Goal: Information Seeking & Learning: Learn about a topic

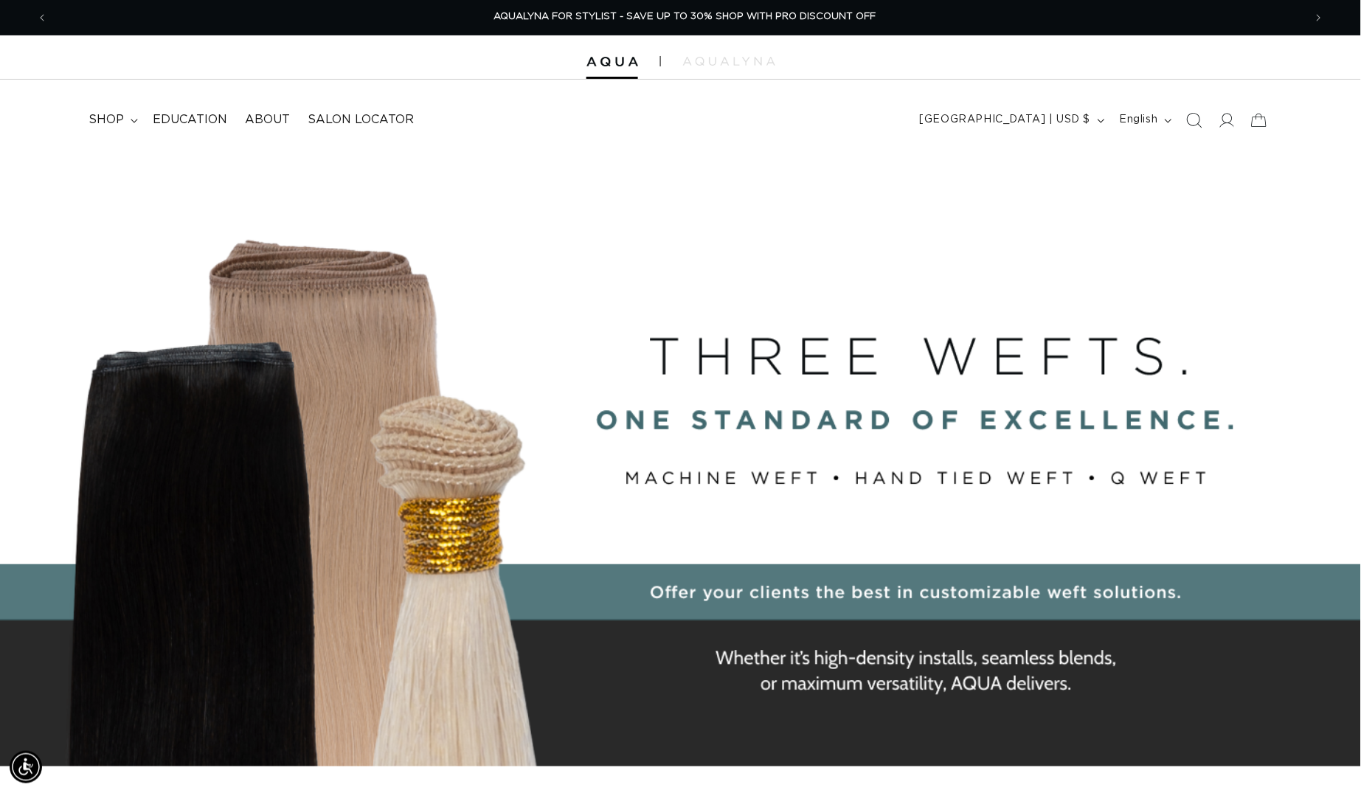
click at [1189, 122] on icon "Search" at bounding box center [1193, 119] width 15 height 15
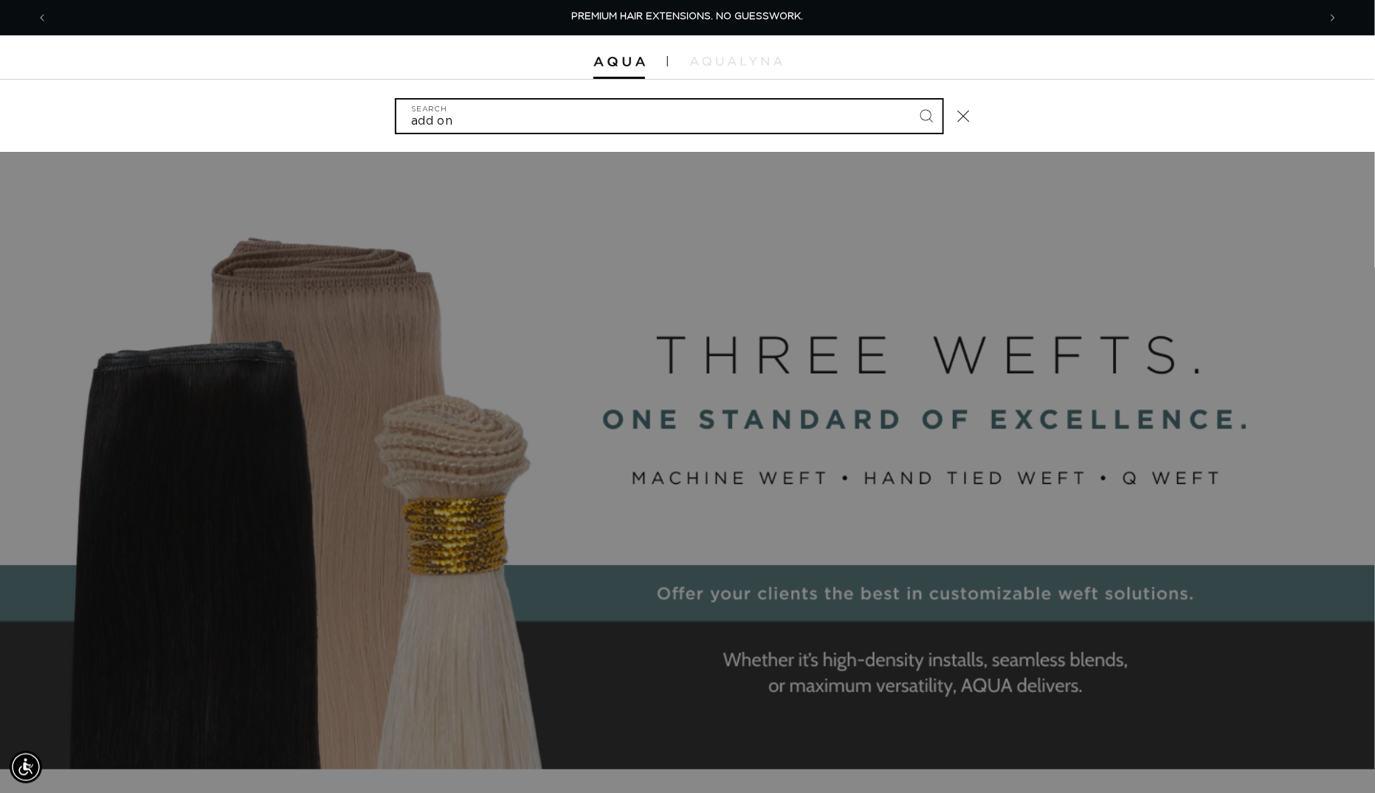
type input "add on"
click at [940, 117] on button "Search" at bounding box center [926, 116] width 32 height 32
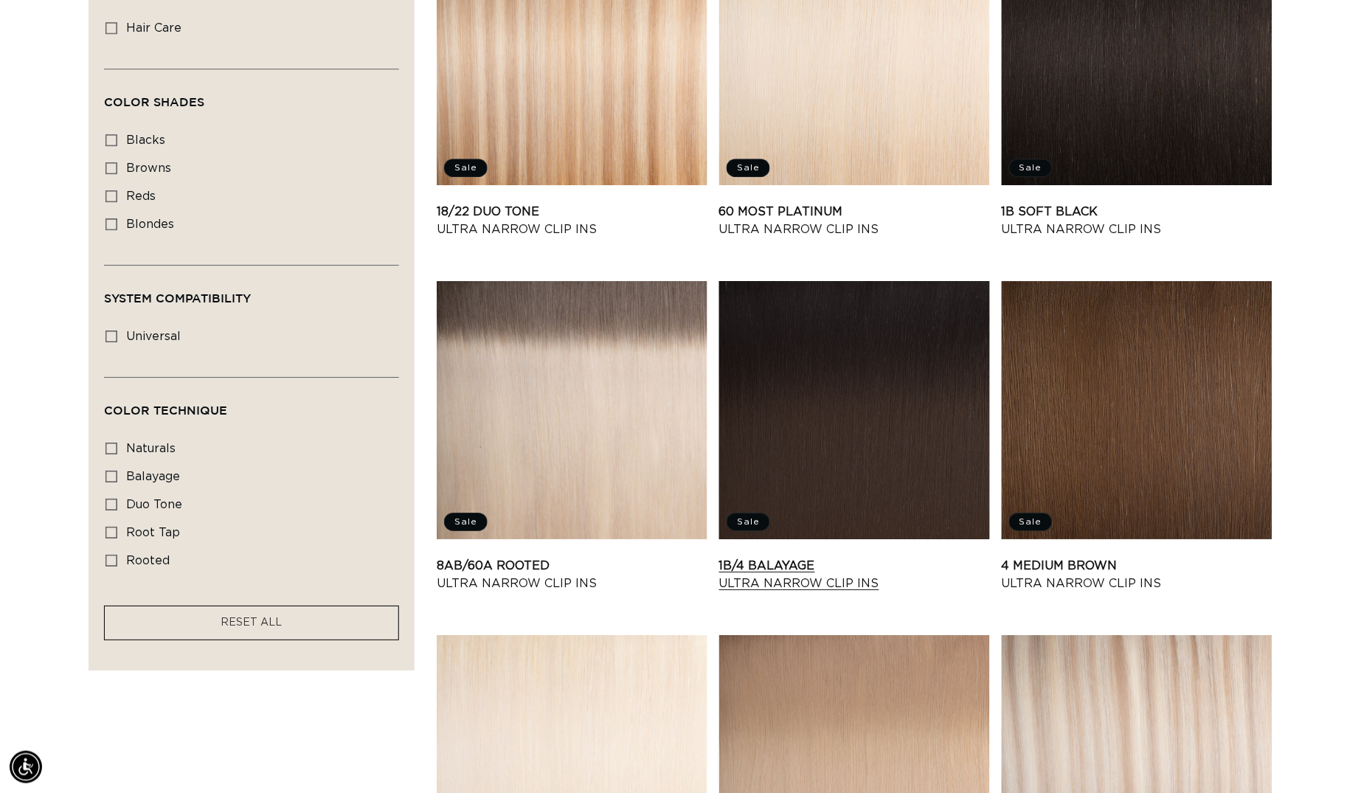
scroll to position [0, 1254]
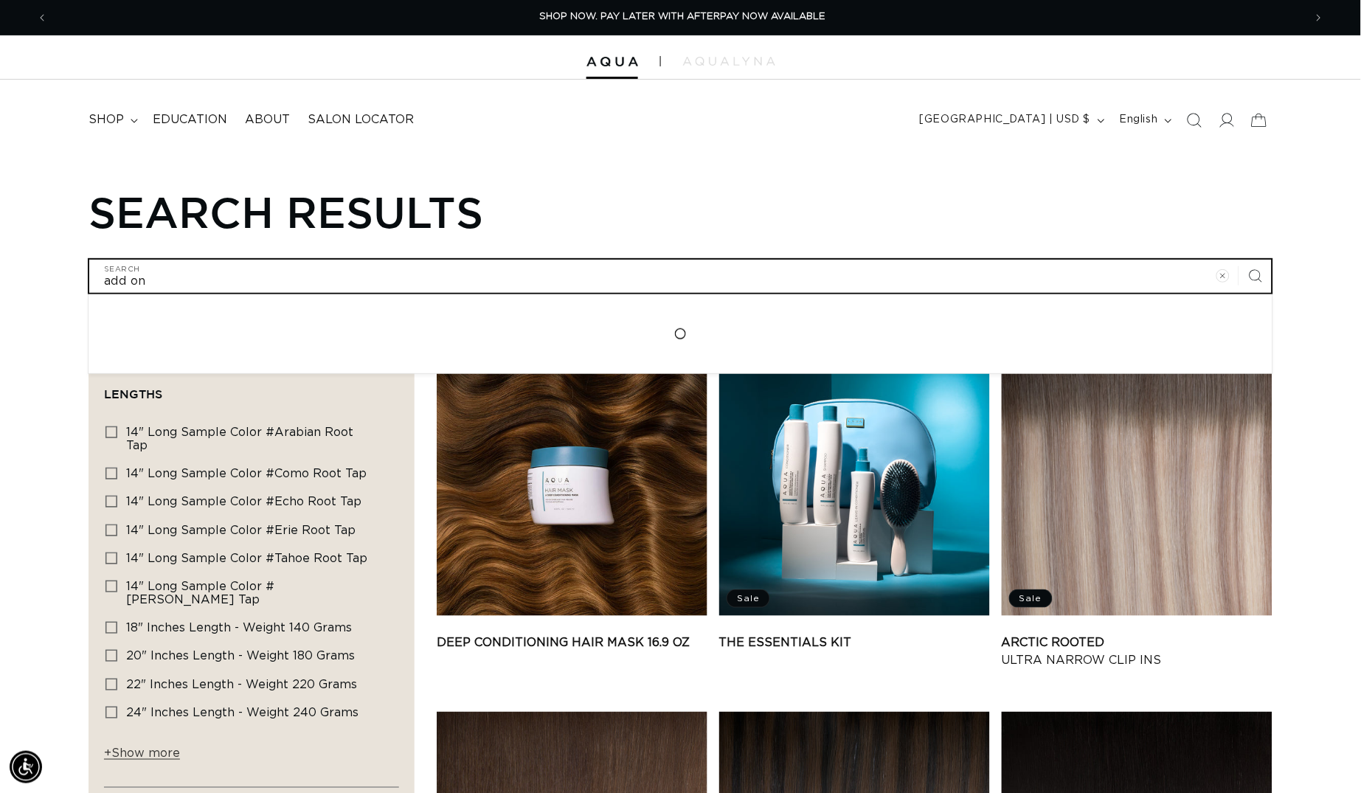
drag, startPoint x: 176, startPoint y: 278, endPoint x: -13, endPoint y: 280, distance: 189.6
click at [0, 280] on html "Skip to content PREMIUM HAIR EXTENSIONS. NO GUESSWORK. SHOP NOW. PAY LATER WITH…" at bounding box center [680, 396] width 1361 height 793
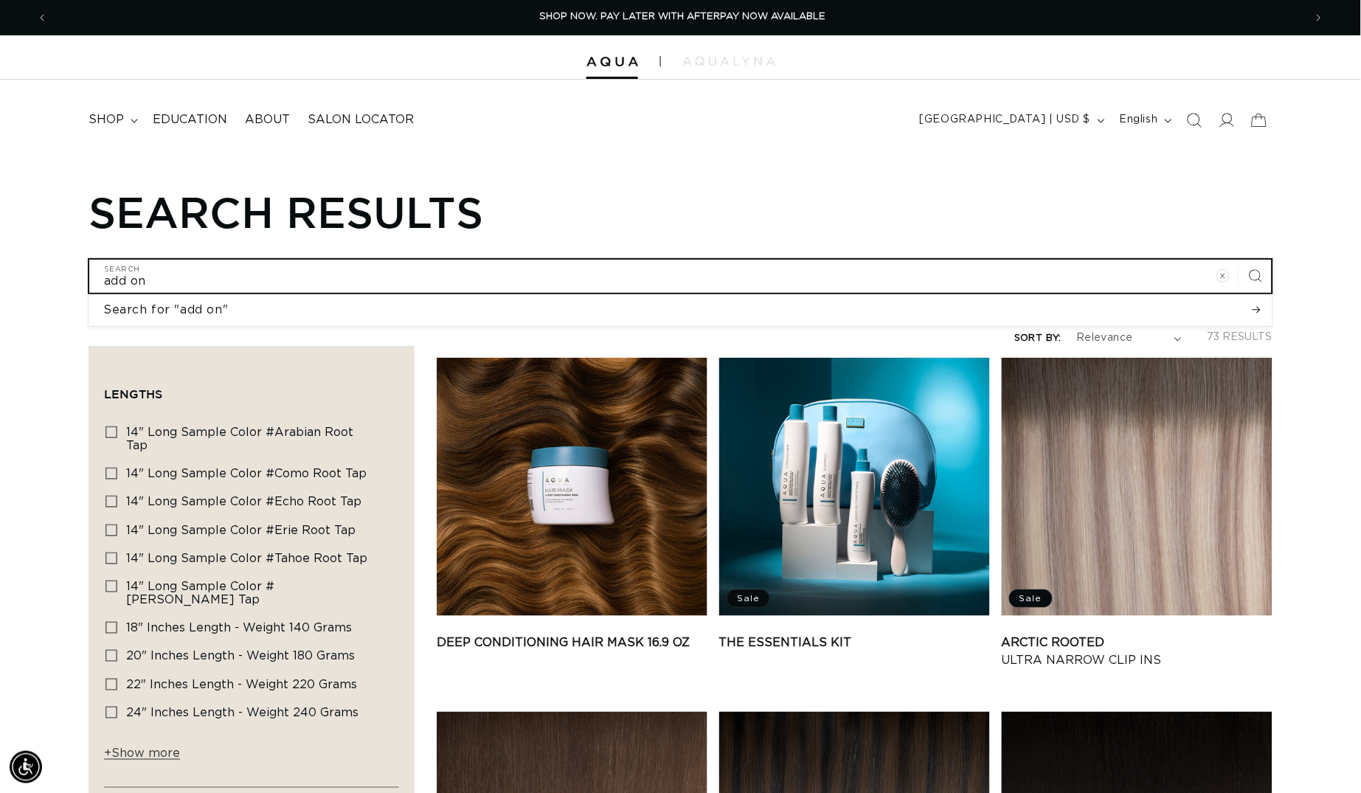
type input "c"
type input "co"
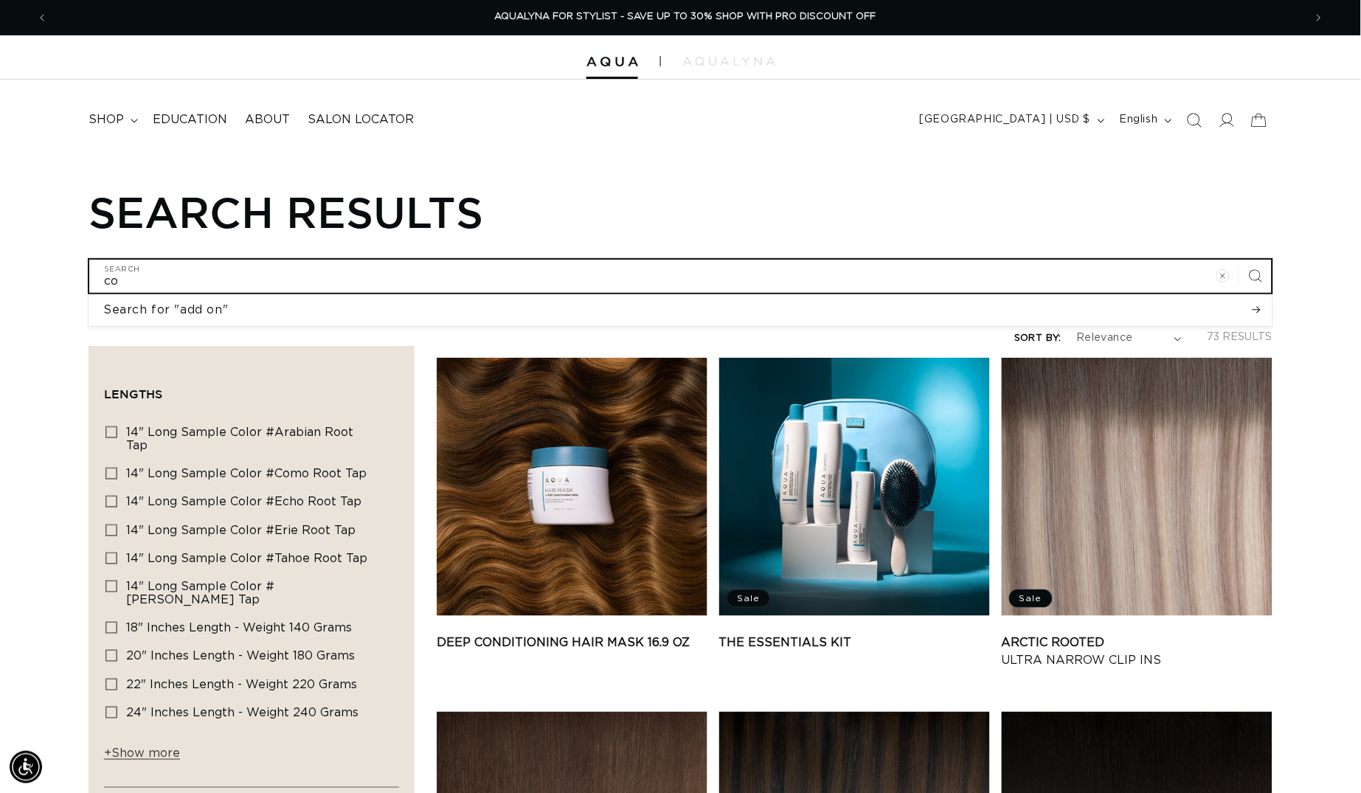
type input "col"
type input "colo"
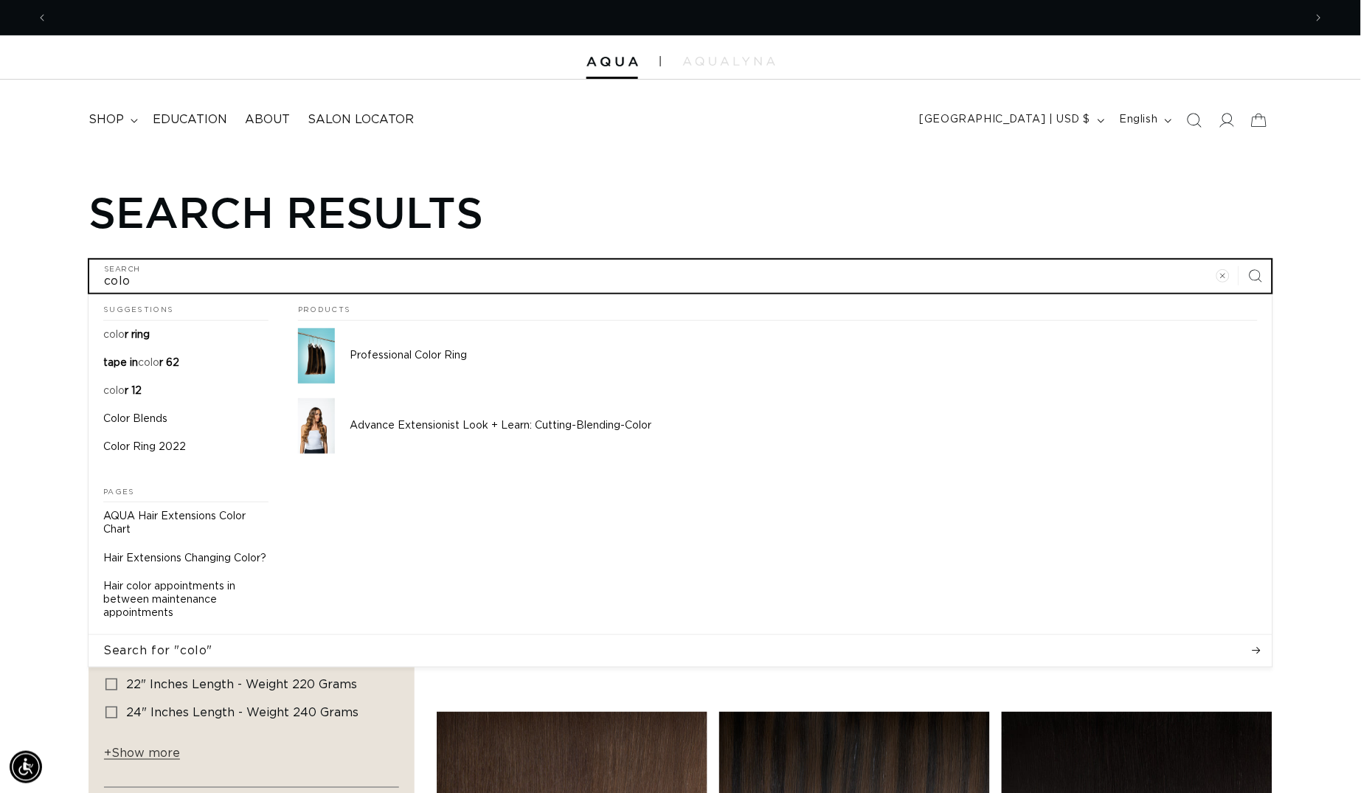
scroll to position [0, 0]
type input "color"
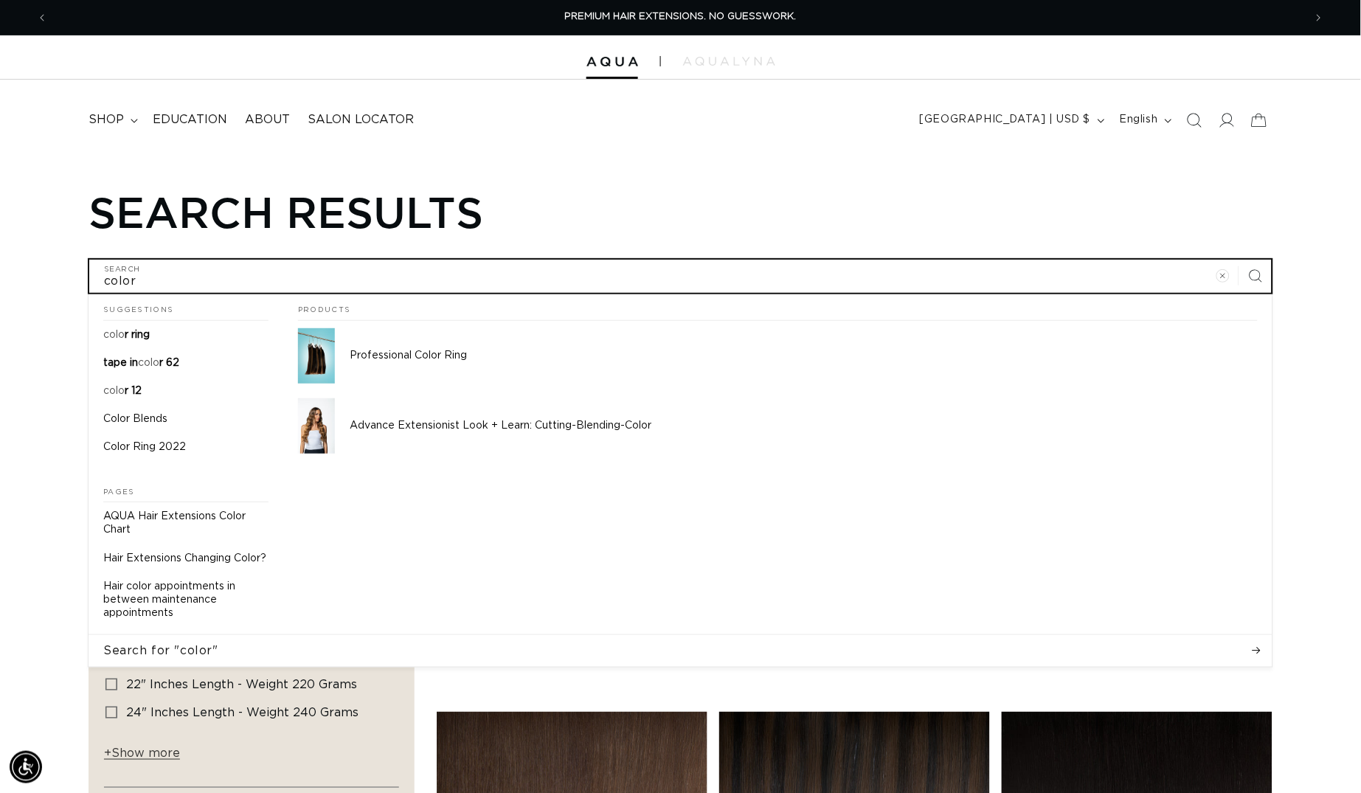
type input "color r"
type input "color ri"
type input "color rim"
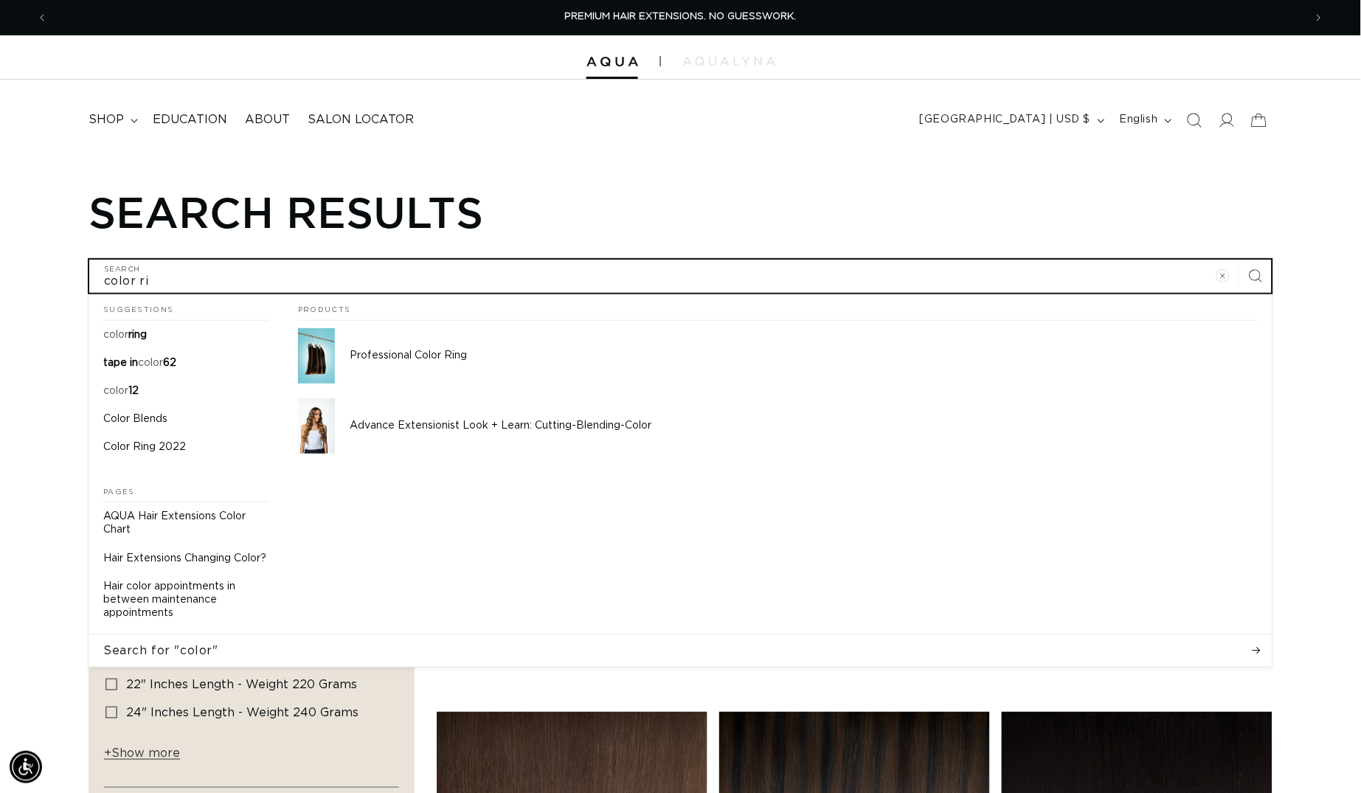
type input "color rim"
type input "color rimn"
type input "color rimng"
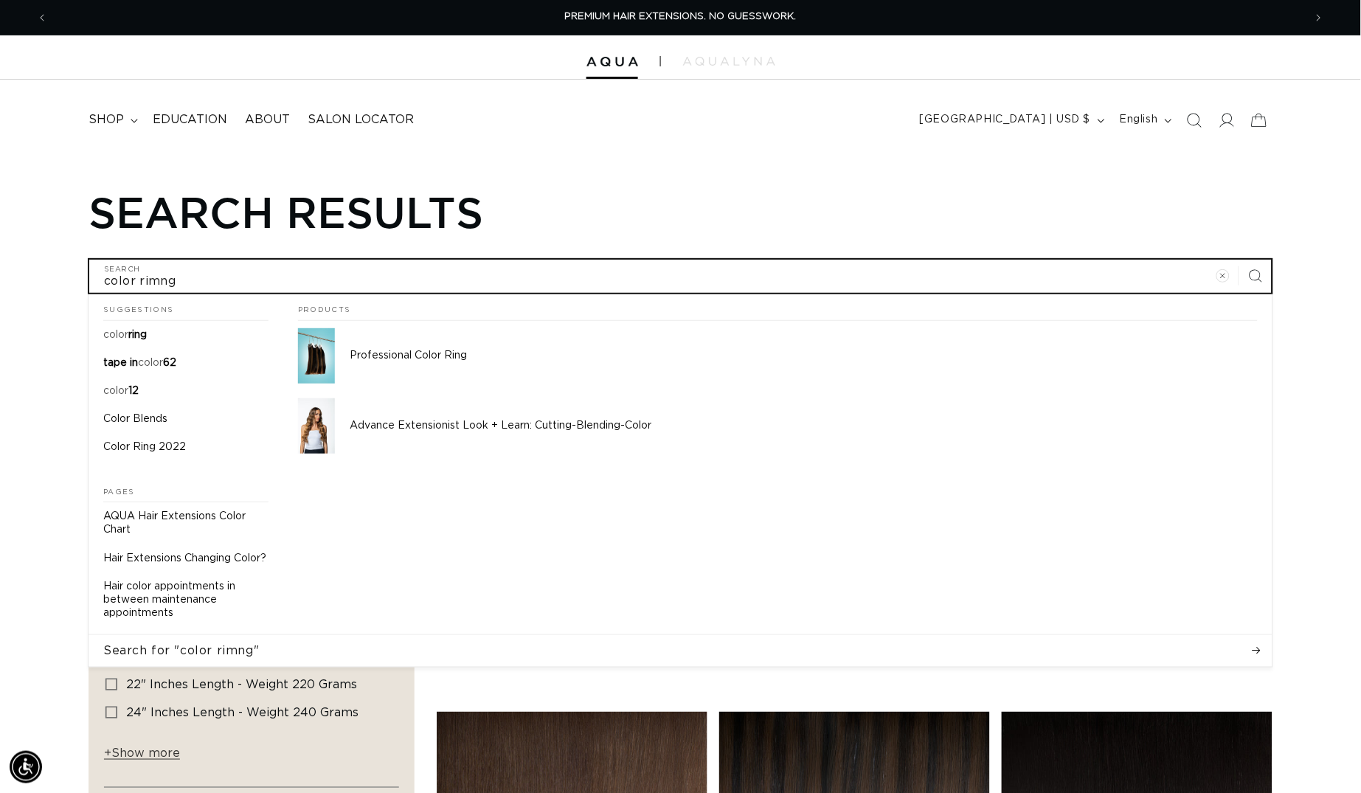
type input "color rimn"
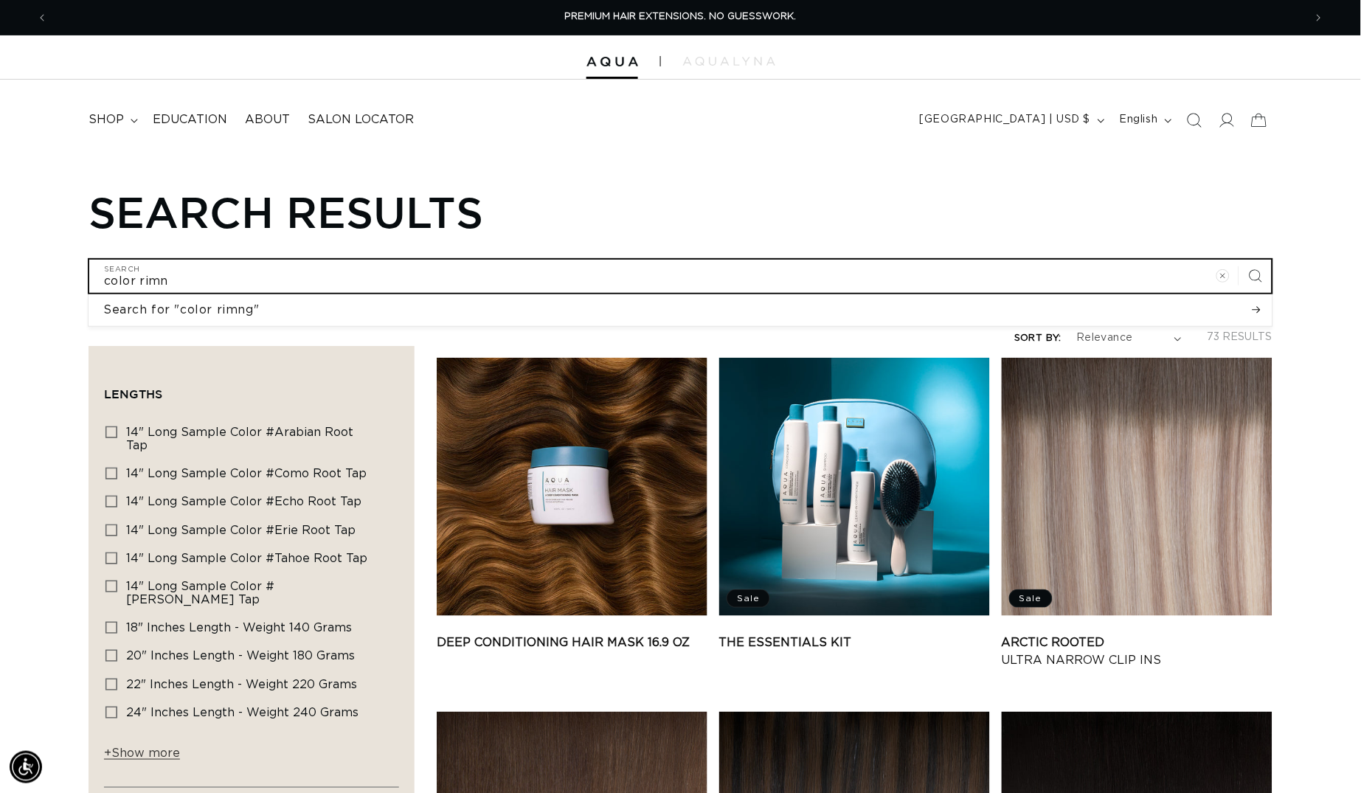
type input "color rim"
type input "color ri"
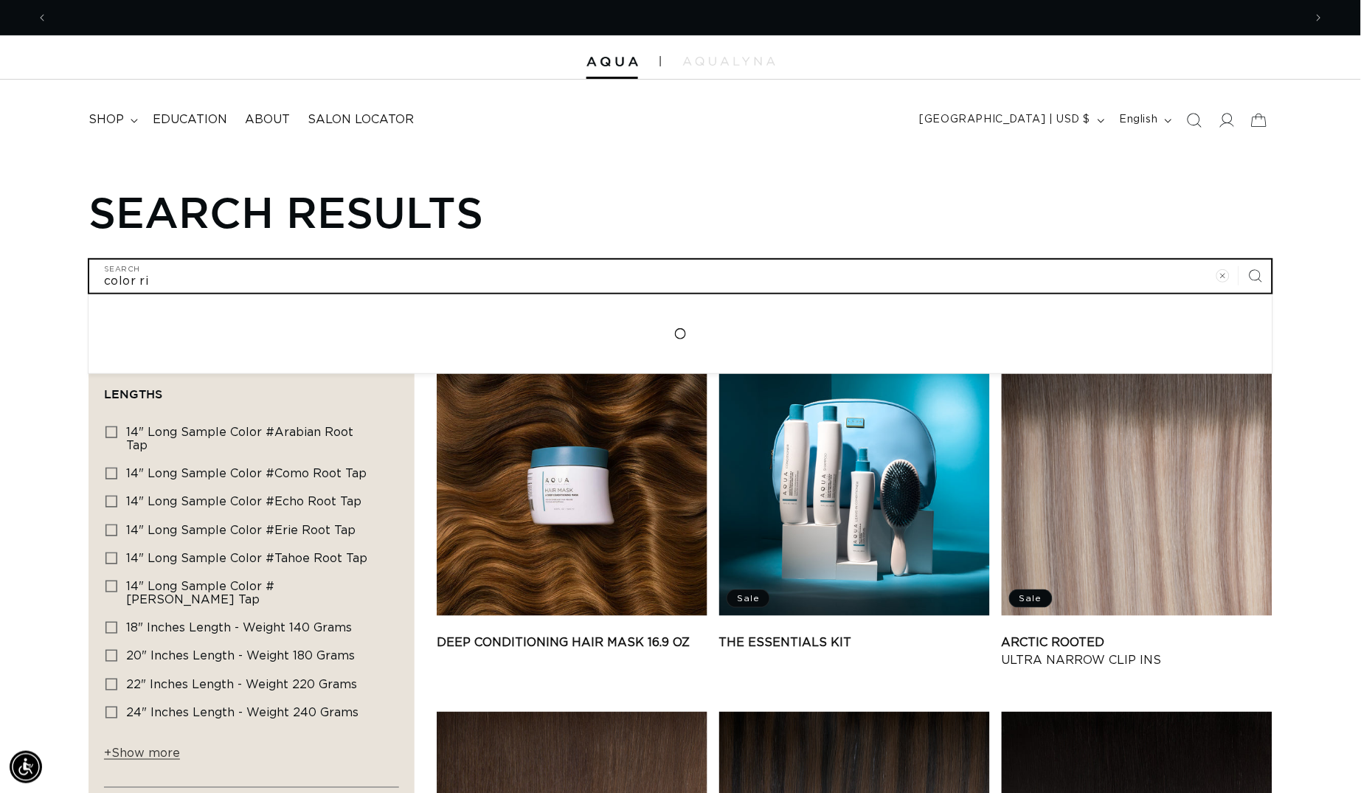
scroll to position [0, 1254]
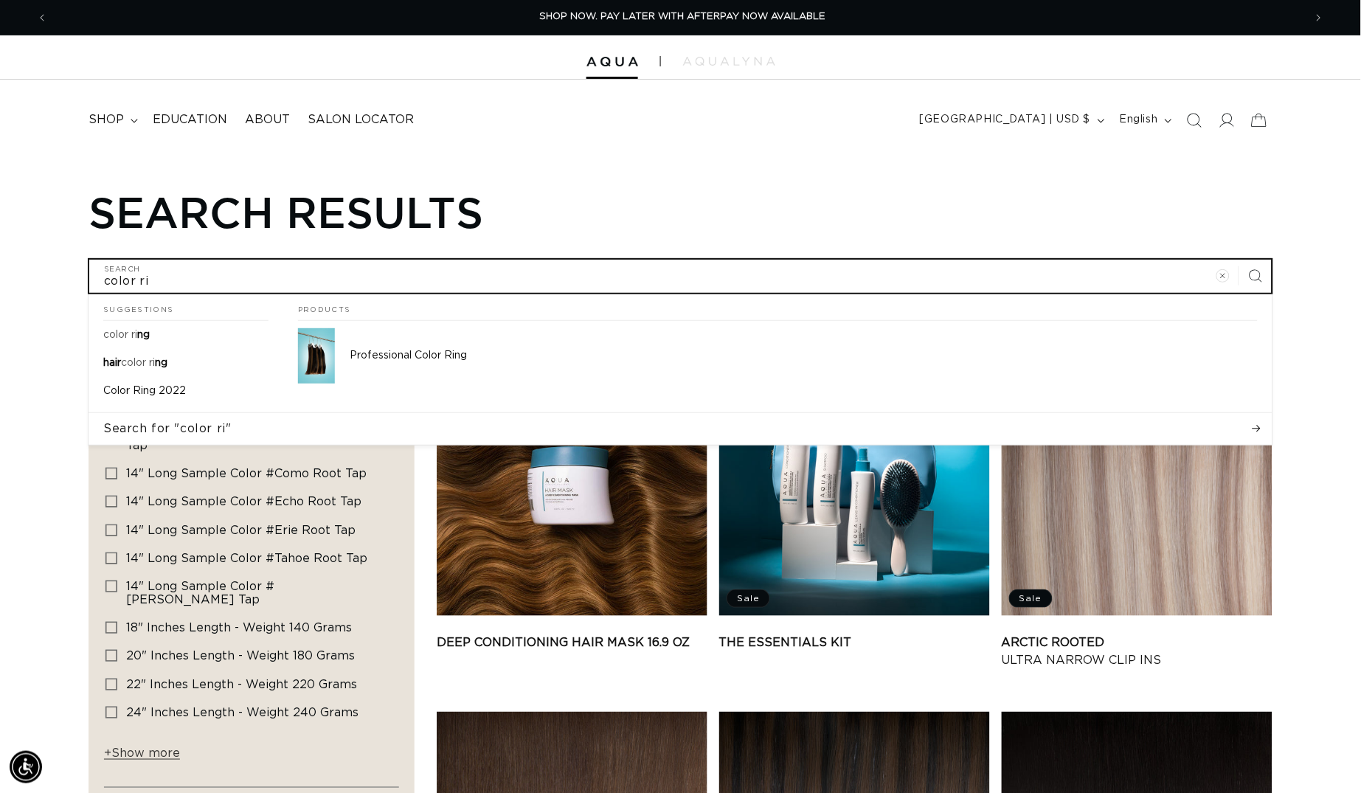
type input "color rim"
type input "color rimg"
click at [680, 435] on button "Search for "color ri"" at bounding box center [681, 428] width 1184 height 31
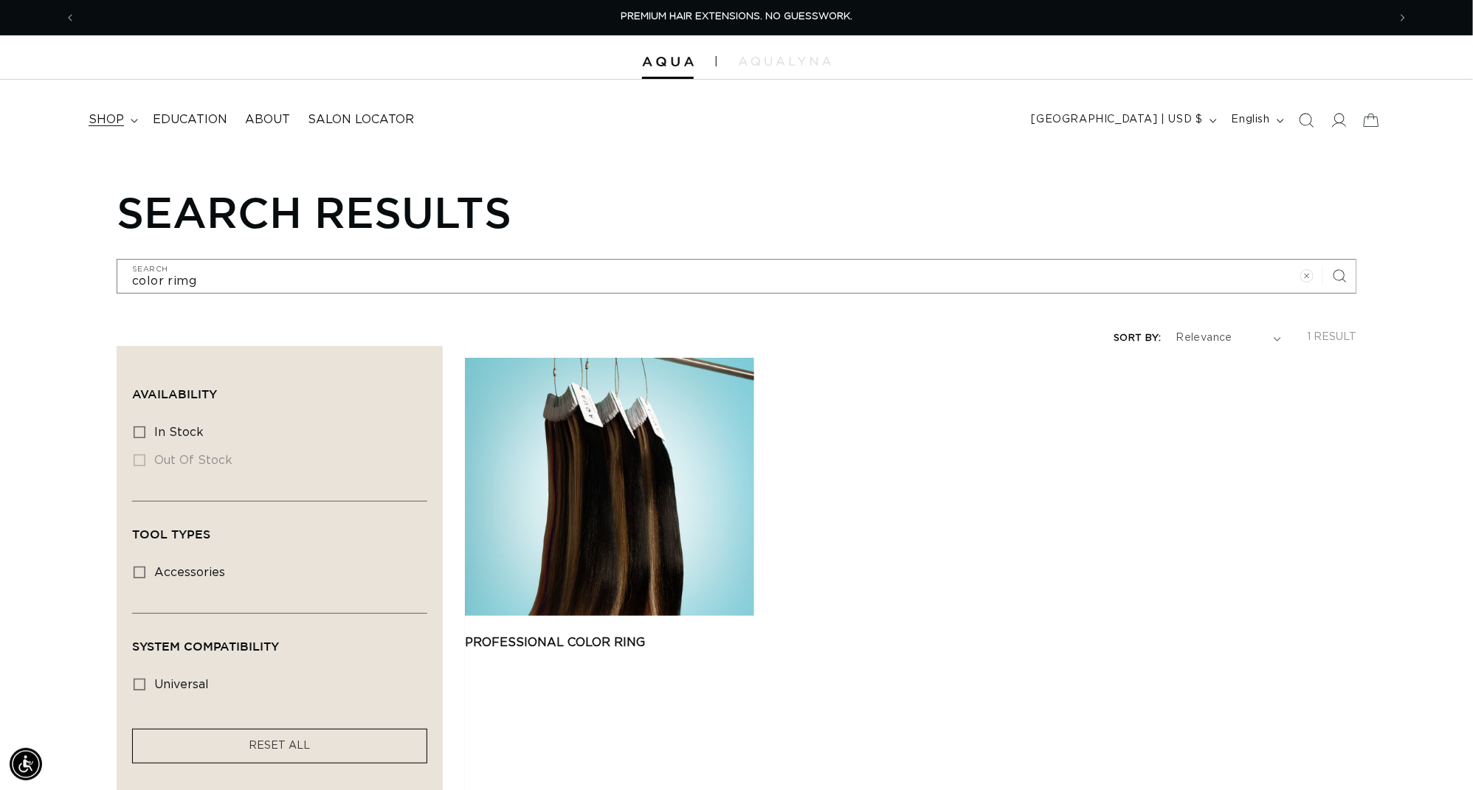
click at [119, 123] on span "shop" at bounding box center [106, 119] width 35 height 15
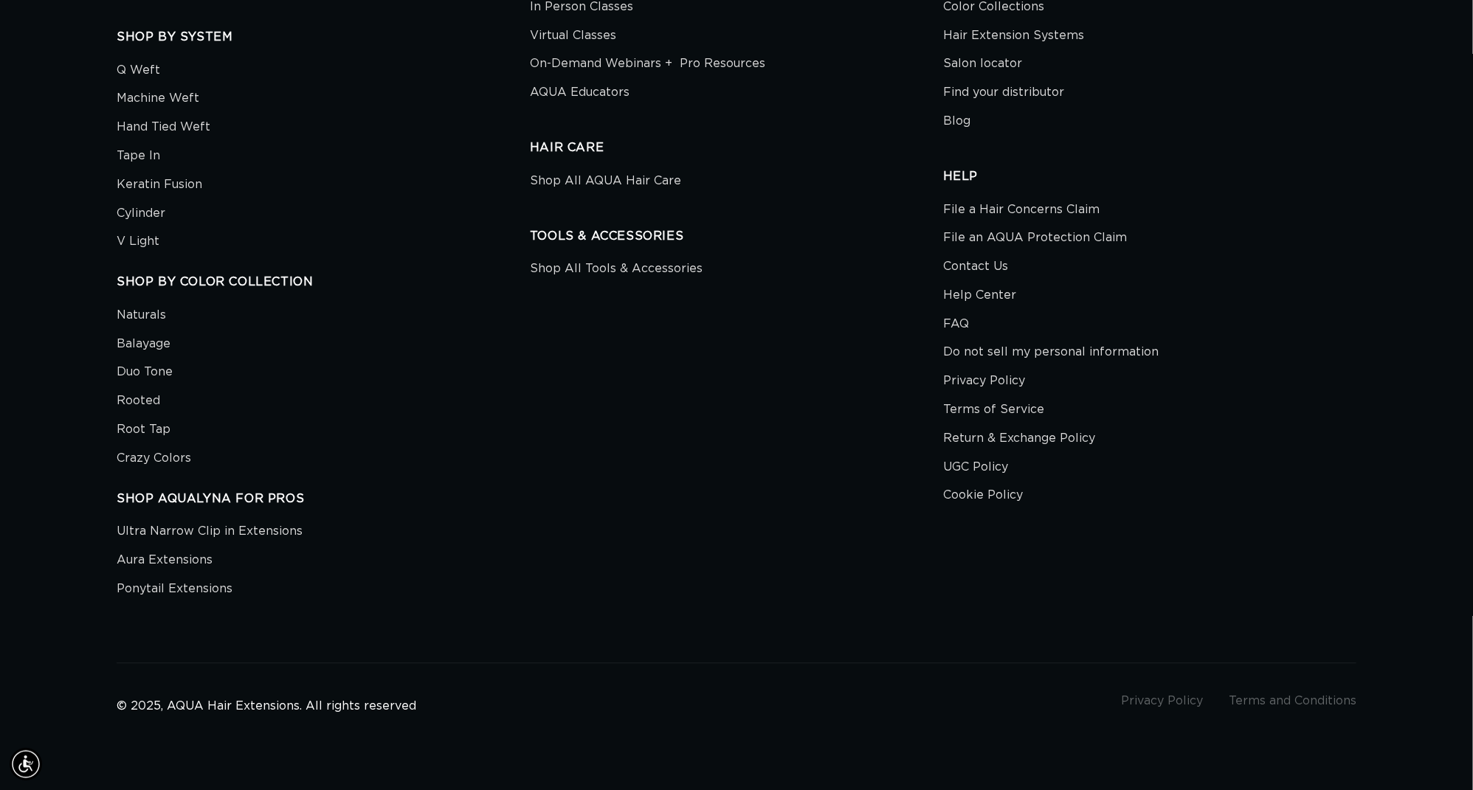
scroll to position [0, 1365]
click at [604, 89] on link "AQUA Educators" at bounding box center [580, 92] width 100 height 29
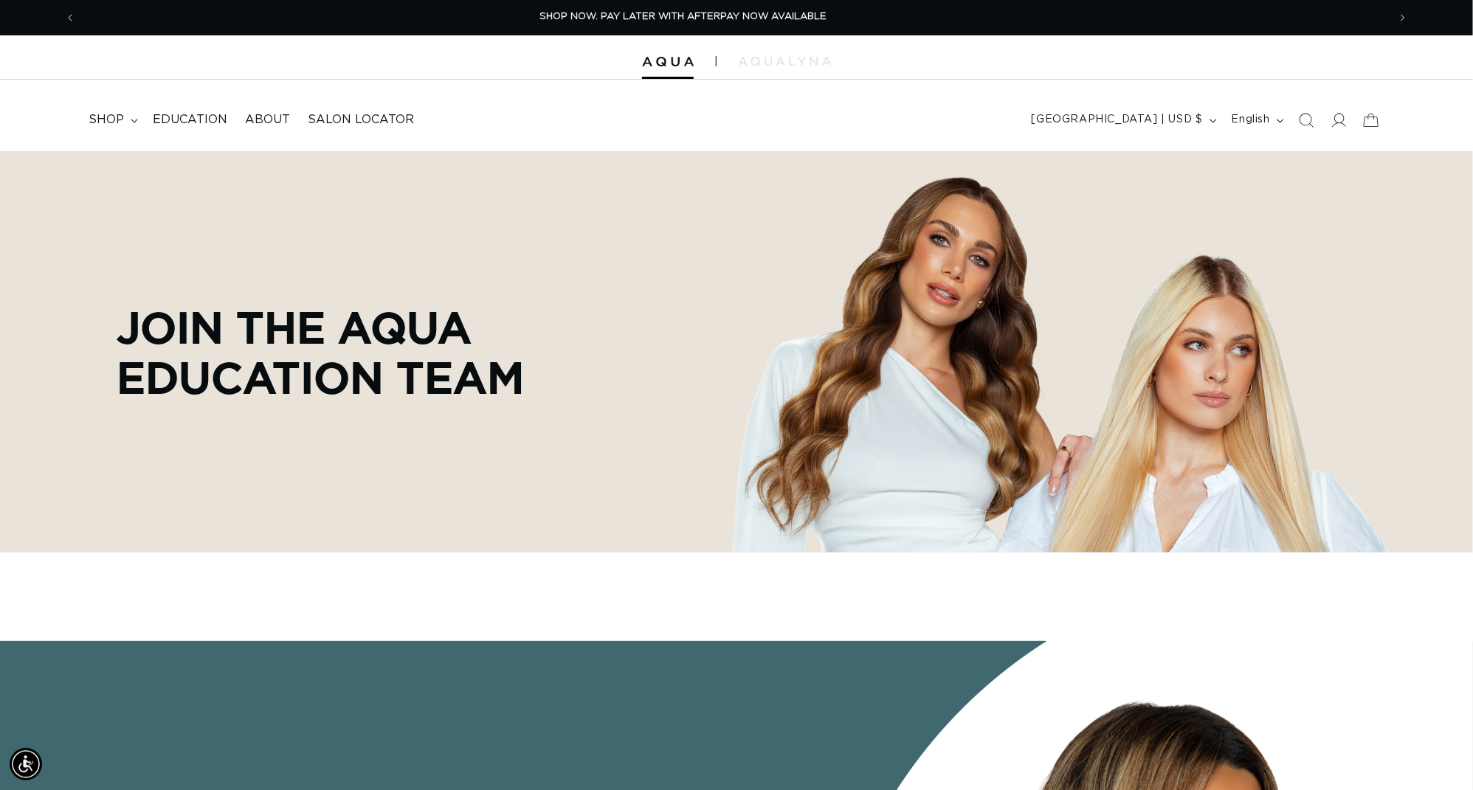
scroll to position [0, 2731]
click at [102, 120] on span "shop" at bounding box center [106, 119] width 35 height 15
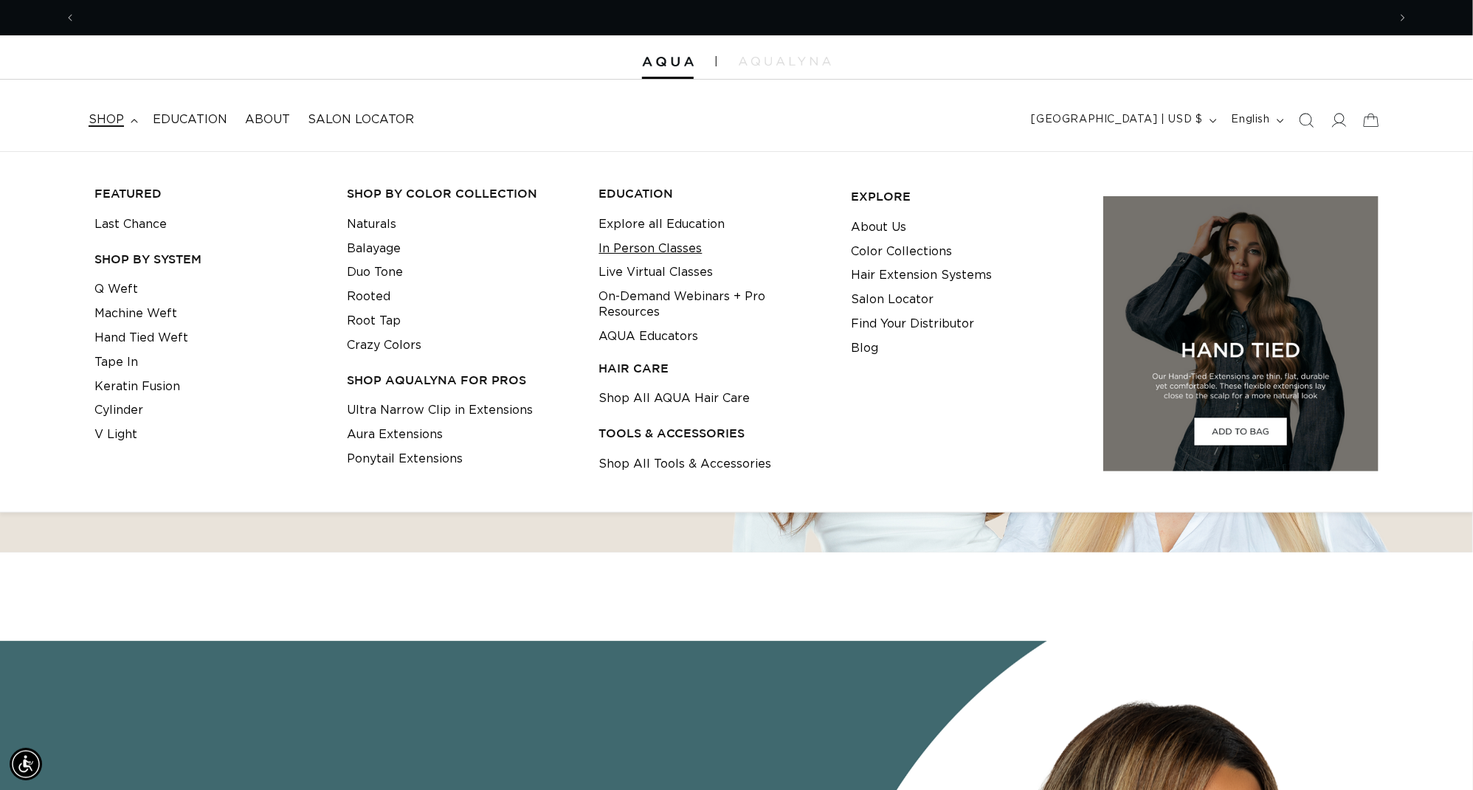
scroll to position [0, 0]
click at [668, 219] on link "Explore all Education" at bounding box center [662, 224] width 126 height 24
